Goal: Task Accomplishment & Management: Complete application form

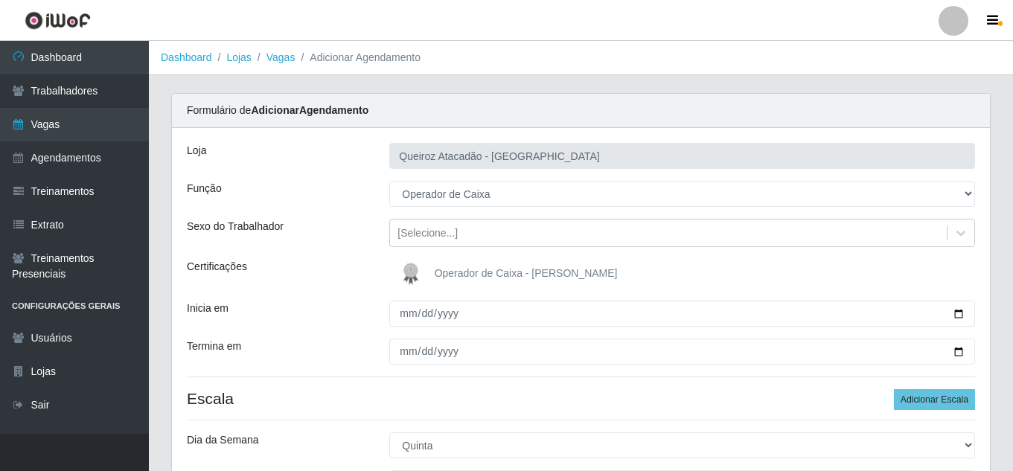
select select "22"
select select "4"
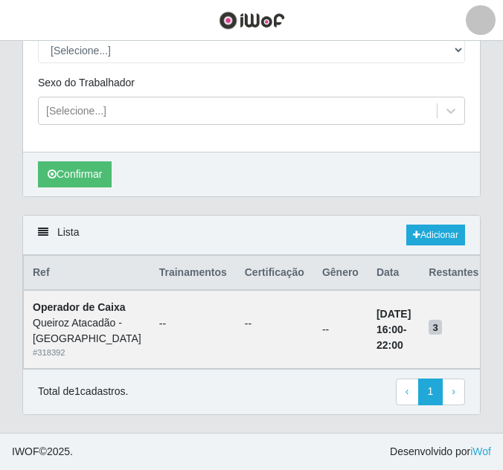
scroll to position [298, 0]
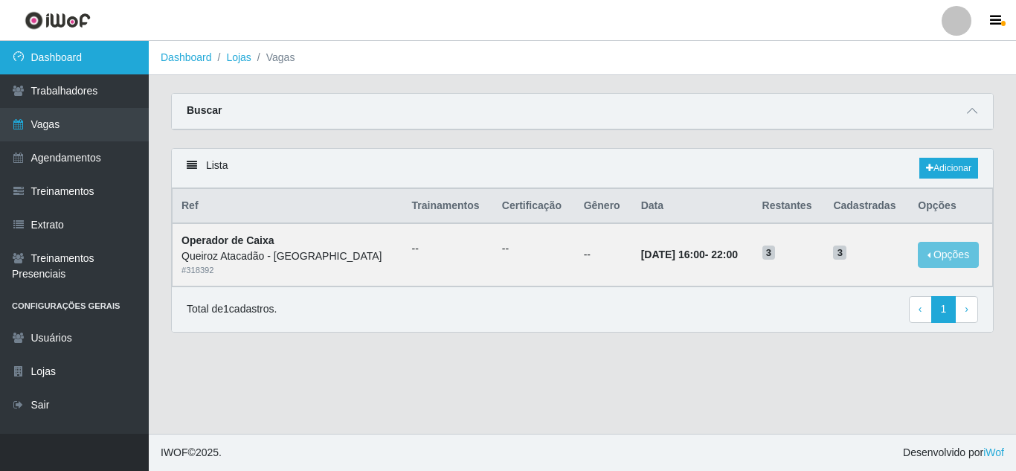
click at [64, 61] on link "Dashboard" at bounding box center [74, 57] width 149 height 33
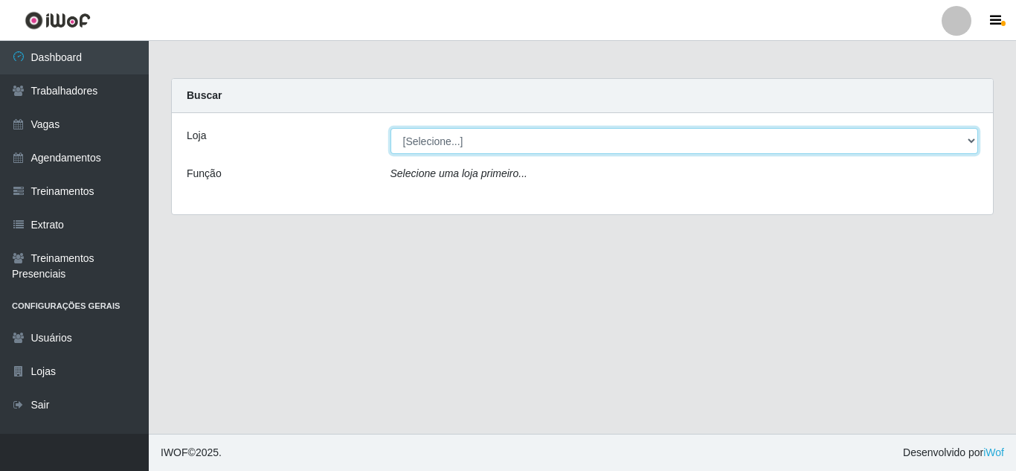
click at [459, 142] on select "[Selecione...] Hiper Queiroz - [GEOGRAPHIC_DATA] [GEOGRAPHIC_DATA] [GEOGRAPHIC_…" at bounding box center [685, 141] width 589 height 26
select select "463"
click at [391, 128] on select "[Selecione...] Hiper Queiroz - [GEOGRAPHIC_DATA] [GEOGRAPHIC_DATA] [GEOGRAPHIC_…" at bounding box center [685, 141] width 589 height 26
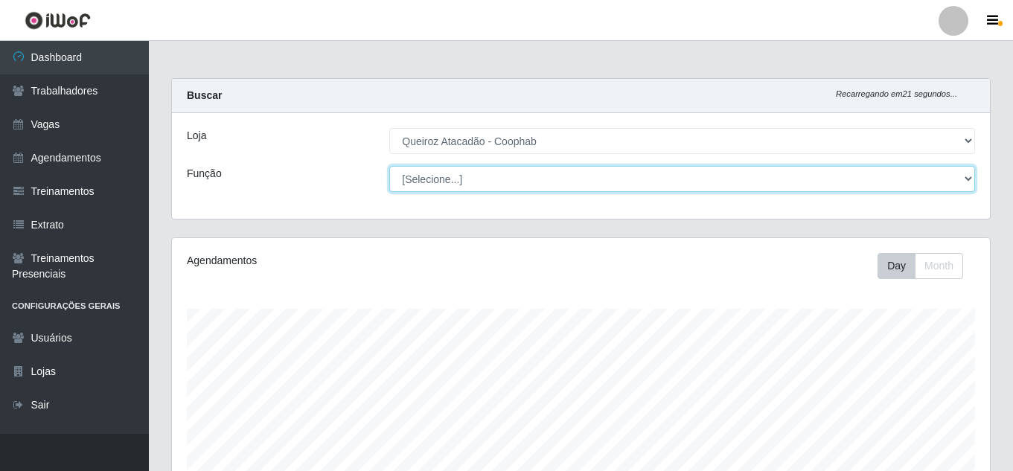
click at [506, 190] on select "[Selecione...] Embalador Embalador + Embalador ++ Operador de Caixa Operador de…" at bounding box center [682, 179] width 586 height 26
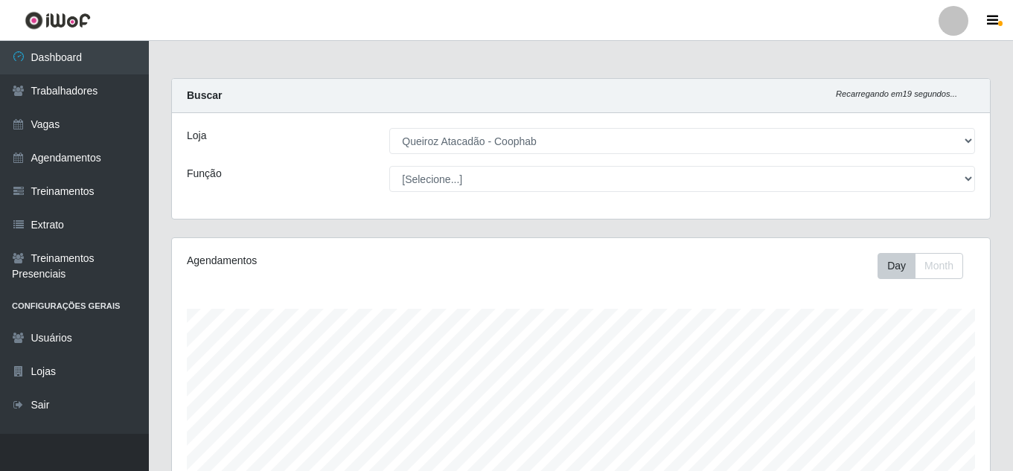
click at [506, 147] on div "[Selecione...] Hiper Queiroz - [GEOGRAPHIC_DATA] [GEOGRAPHIC_DATA] [GEOGRAPHIC_…" at bounding box center [682, 141] width 608 height 26
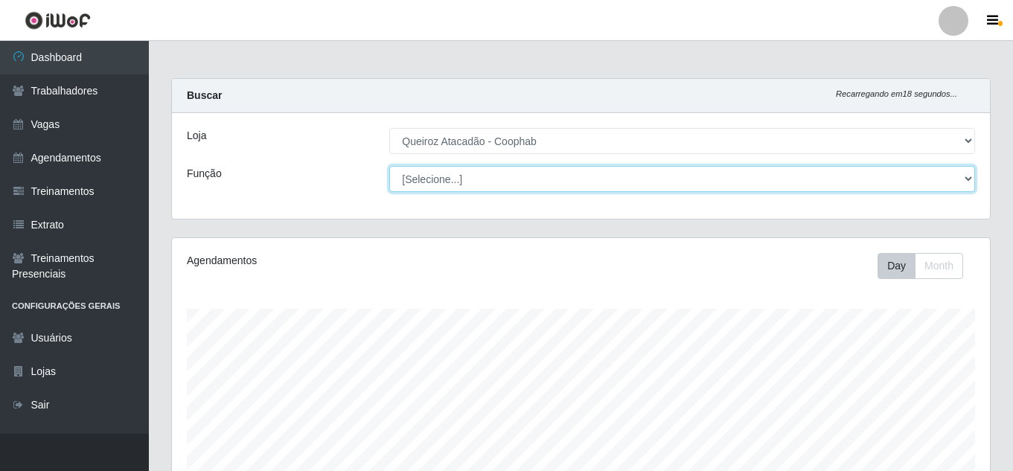
click at [506, 172] on select "[Selecione...] Embalador Embalador + Embalador ++ Operador de Caixa Operador de…" at bounding box center [682, 179] width 586 height 26
click at [389, 166] on select "[Selecione...] Embalador Embalador + Embalador ++ Operador de Caixa Operador de…" at bounding box center [682, 179] width 586 height 26
click at [506, 181] on select "[Selecione...] Embalador Embalador + Embalador ++ Operador de Caixa Operador de…" at bounding box center [682, 179] width 586 height 26
select select "73"
click at [389, 166] on select "[Selecione...] Embalador Embalador + Embalador ++ Operador de Caixa Operador de…" at bounding box center [682, 179] width 586 height 26
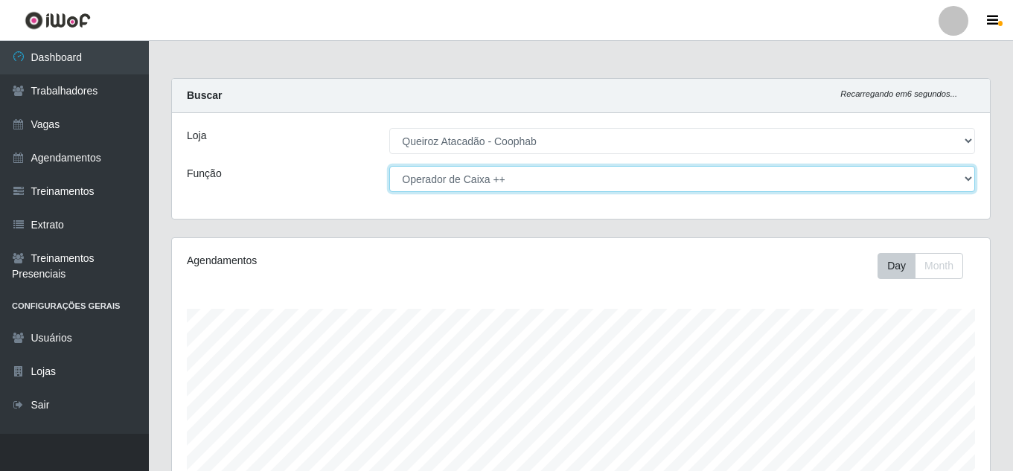
click at [506, 179] on select "[Selecione...] Embalador Embalador + Embalador ++ Operador de Caixa Operador de…" at bounding box center [682, 179] width 586 height 26
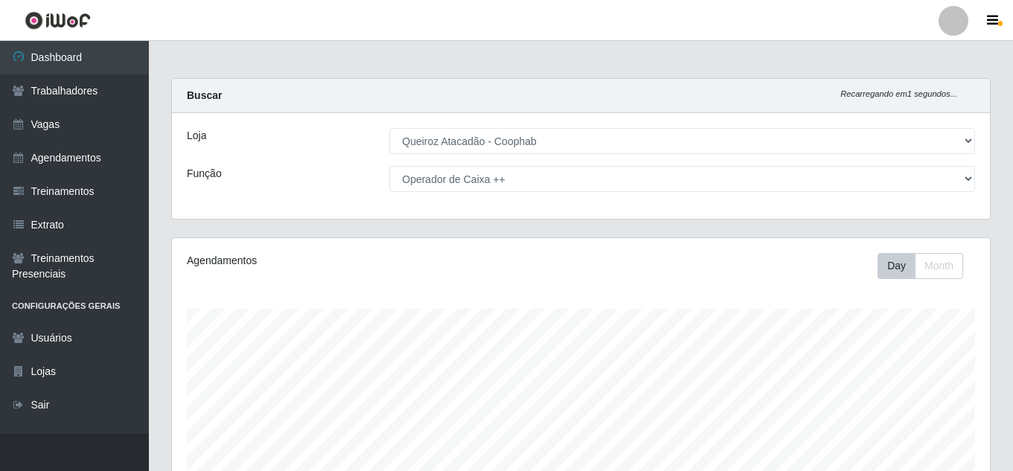
click at [315, 186] on div "Função" at bounding box center [277, 179] width 202 height 26
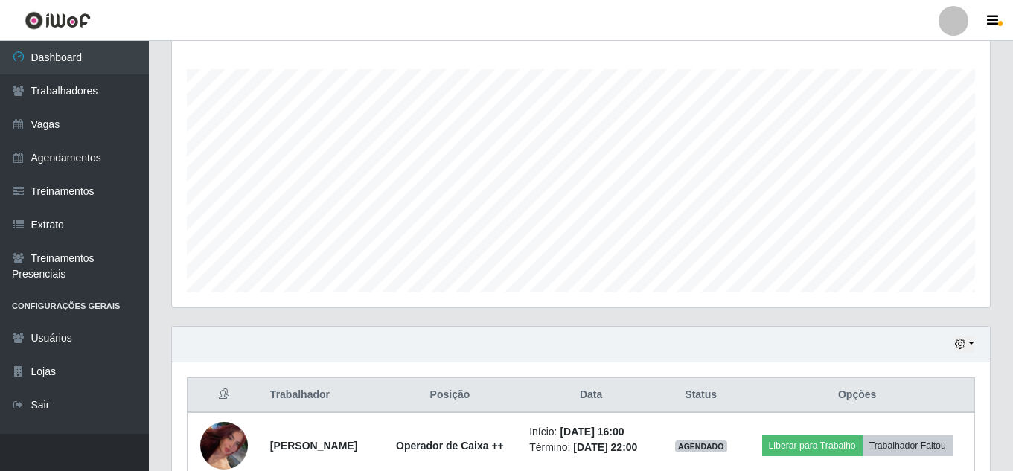
scroll to position [298, 0]
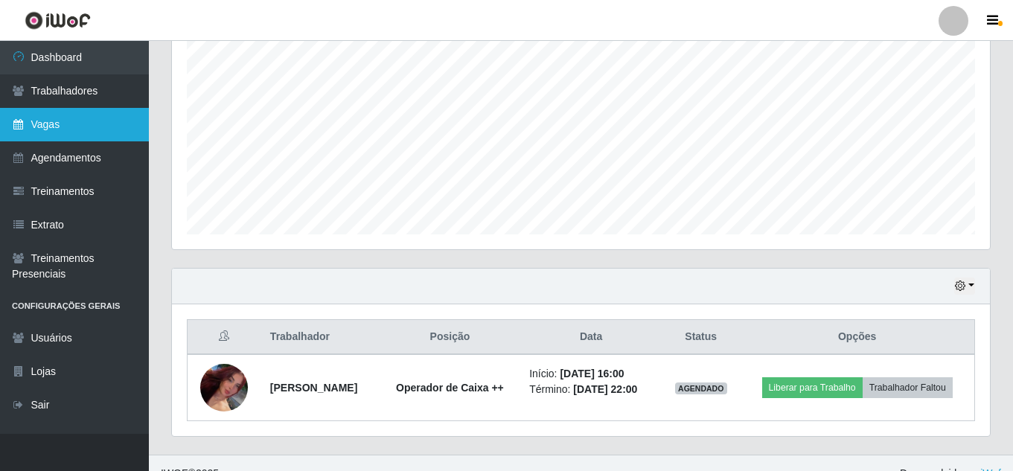
click at [64, 134] on link "Vagas" at bounding box center [74, 124] width 149 height 33
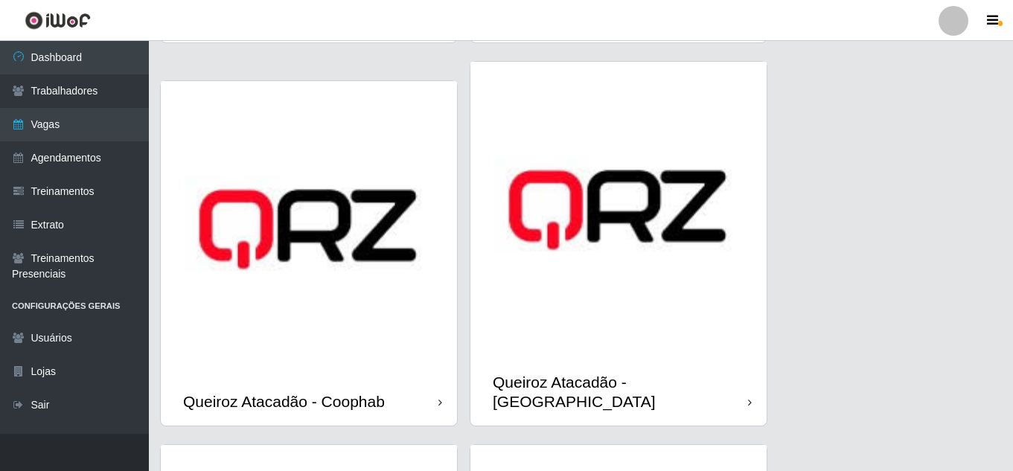
scroll to position [398, 0]
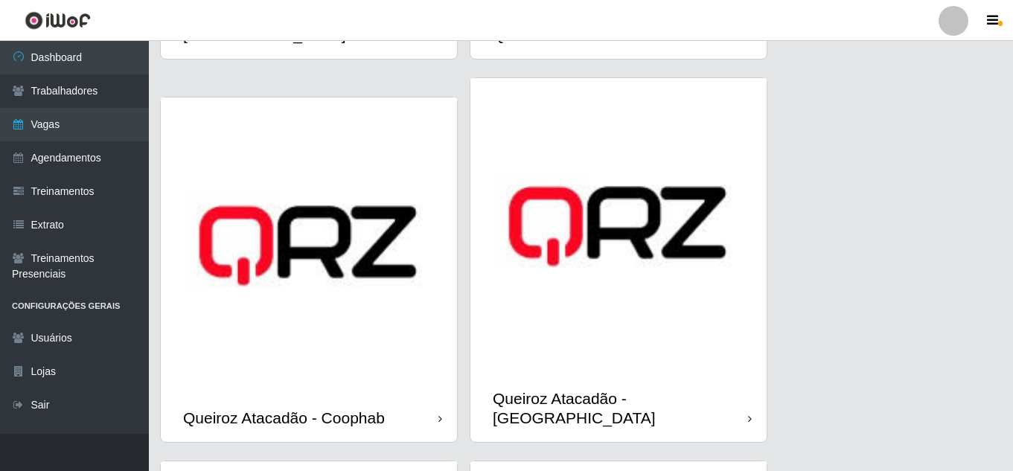
click at [394, 394] on div "Queiroz Atacadão - Coophab" at bounding box center [309, 418] width 296 height 48
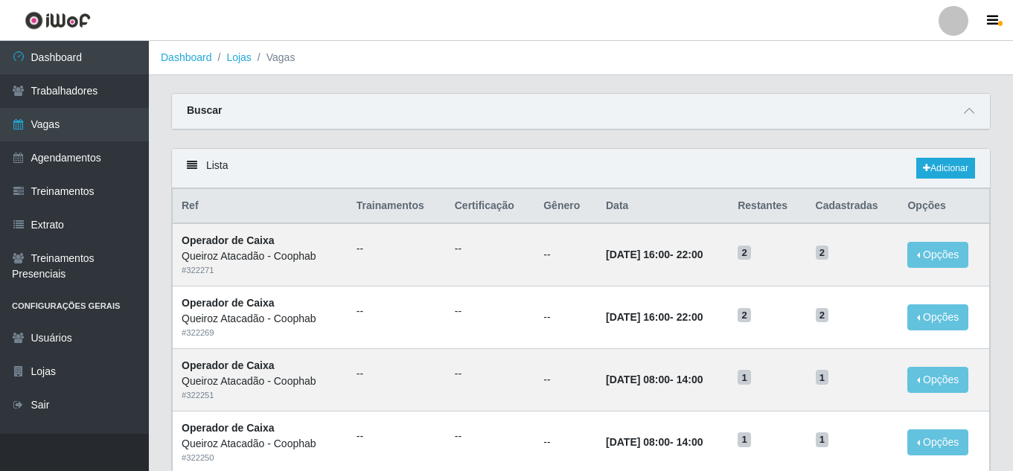
click at [506, 113] on div "Buscar" at bounding box center [581, 112] width 818 height 36
click at [506, 115] on span at bounding box center [969, 111] width 18 height 17
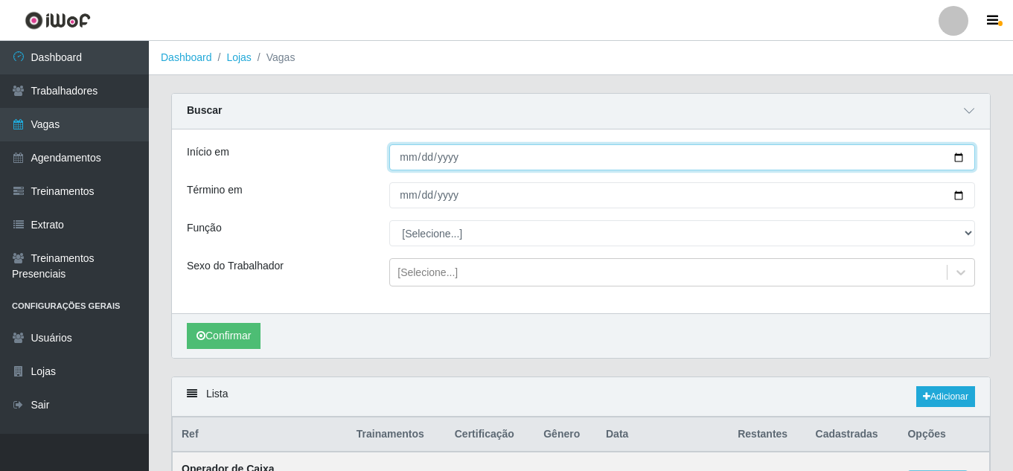
click at [506, 159] on input "Início em" at bounding box center [682, 157] width 586 height 26
type input "[DATE]"
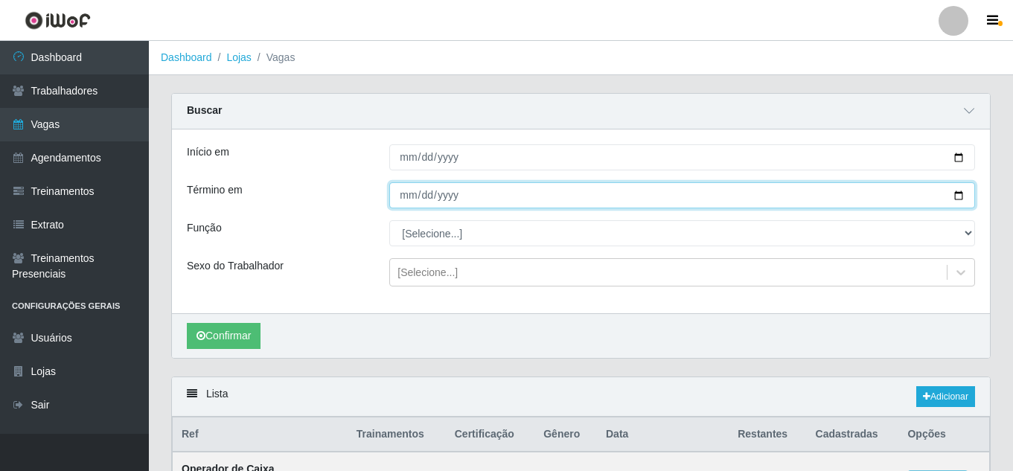
click at [506, 196] on input "Término em" at bounding box center [682, 195] width 586 height 26
type input "[DATE]"
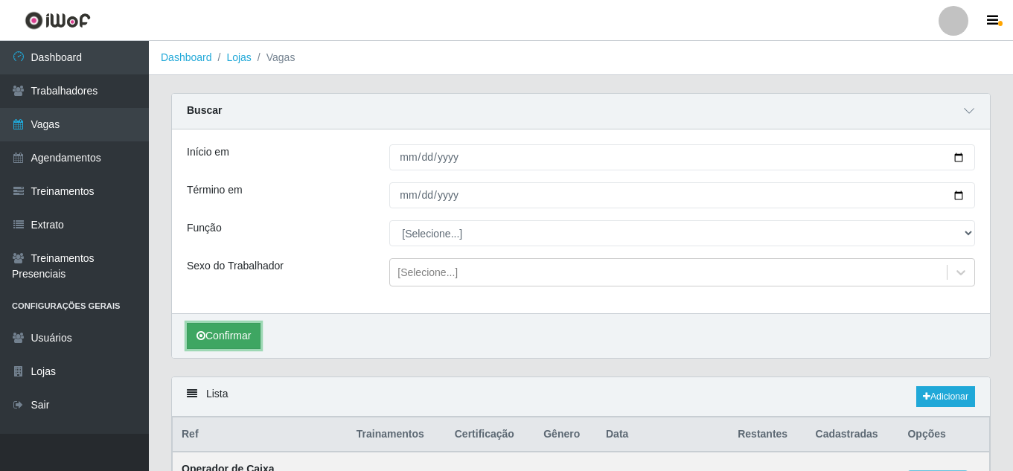
click at [231, 343] on button "Confirmar" at bounding box center [224, 336] width 74 height 26
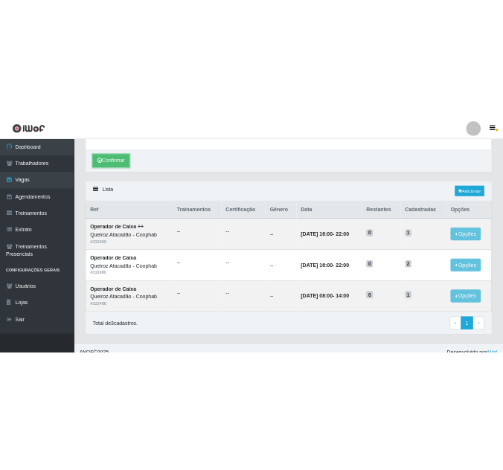
scroll to position [270, 0]
